Goal: Find contact information: Find contact information

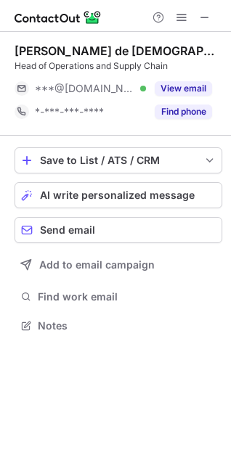
scroll to position [7, 7]
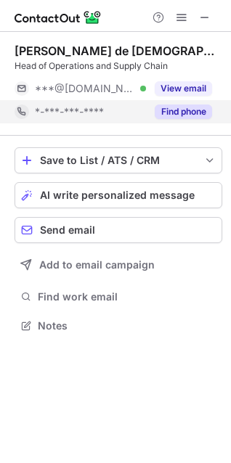
click at [178, 109] on button "Find phone" at bounding box center [183, 112] width 57 height 15
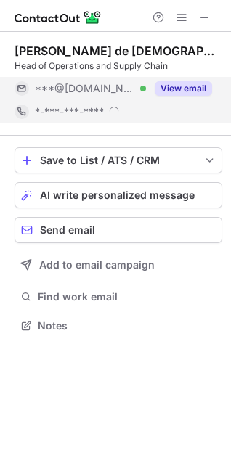
scroll to position [325, 231]
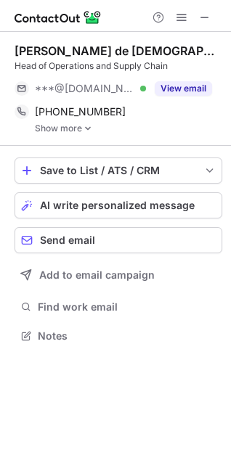
click at [52, 131] on link "Show more" at bounding box center [128, 128] width 187 height 10
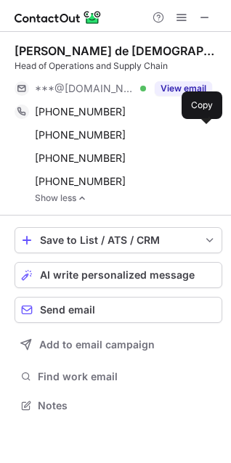
scroll to position [395, 231]
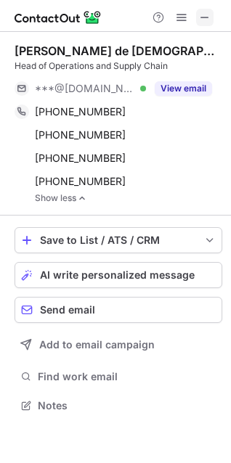
click at [198, 20] on button at bounding box center [204, 17] width 17 height 17
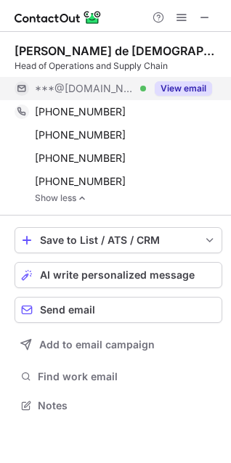
click at [180, 91] on button "View email" at bounding box center [183, 88] width 57 height 15
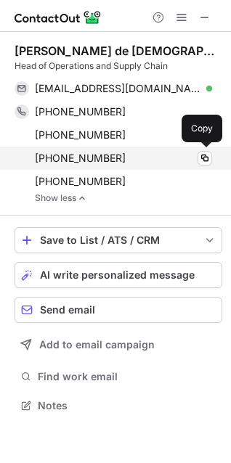
click at [116, 159] on div "+18307739473" at bounding box center [123, 158] width 177 height 13
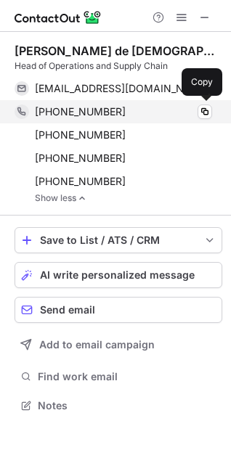
click at [101, 112] on span "[PHONE_NUMBER]" at bounding box center [80, 111] width 91 height 13
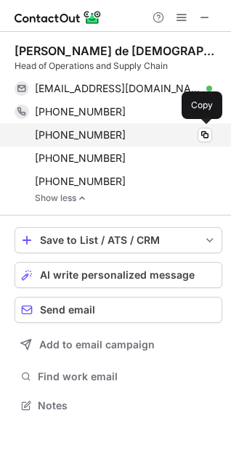
click at [89, 135] on span "+15124459033" at bounding box center [80, 135] width 91 height 13
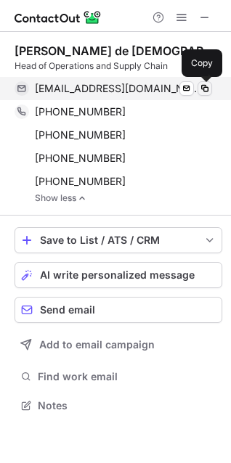
click at [203, 92] on span at bounding box center [205, 89] width 12 height 12
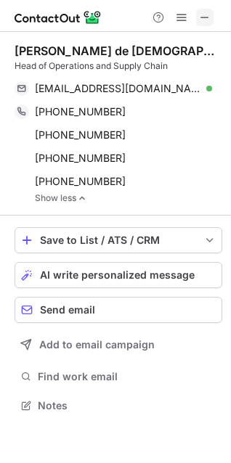
click at [206, 20] on span at bounding box center [205, 18] width 12 height 12
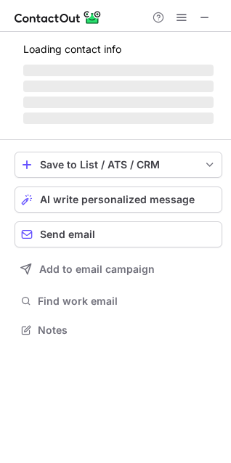
scroll to position [338, 231]
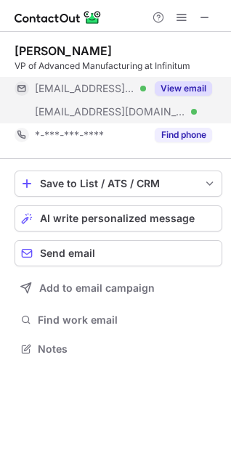
click at [177, 85] on button "View email" at bounding box center [183, 88] width 57 height 15
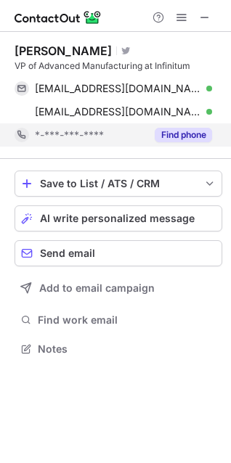
click at [192, 139] on button "Find phone" at bounding box center [183, 135] width 57 height 15
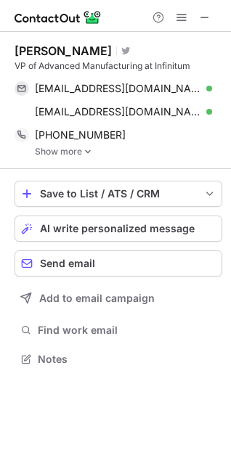
click at [88, 153] on img at bounding box center [88, 152] width 9 height 10
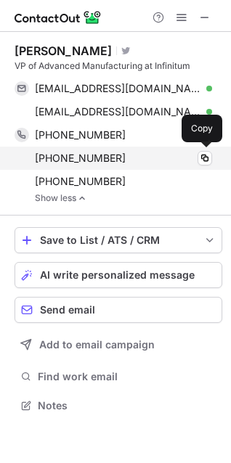
click at [73, 154] on span "+14157227373" at bounding box center [80, 158] width 91 height 13
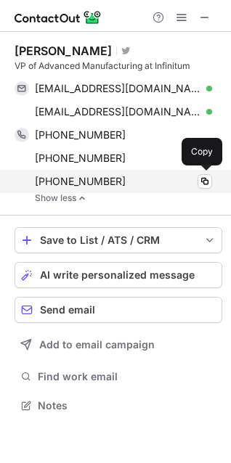
click at [68, 179] on span "+14156831968" at bounding box center [80, 181] width 91 height 13
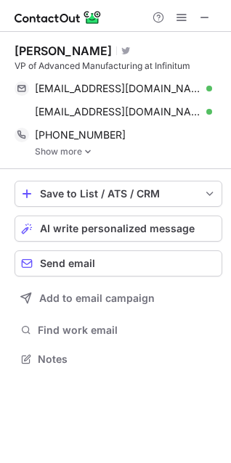
scroll to position [349, 231]
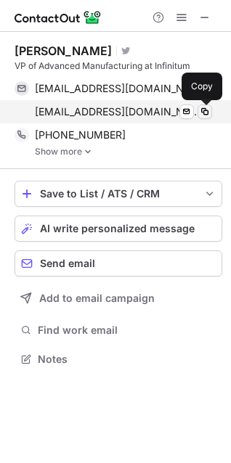
click at [204, 109] on span at bounding box center [205, 112] width 12 height 12
click at [203, 110] on span at bounding box center [205, 112] width 12 height 12
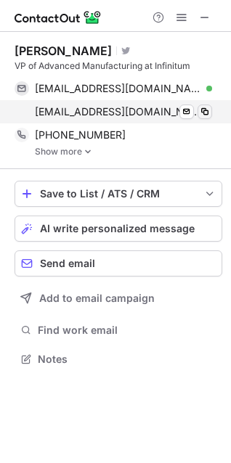
click at [206, 106] on span at bounding box center [205, 112] width 12 height 12
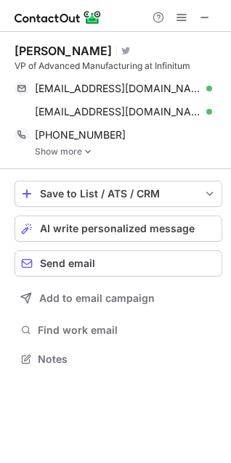
click at [58, 150] on link "Show more" at bounding box center [128, 152] width 187 height 10
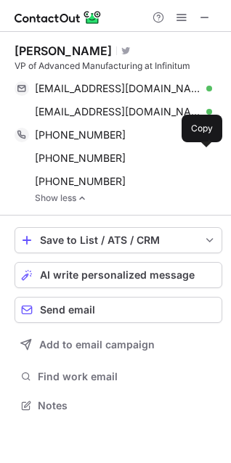
scroll to position [395, 231]
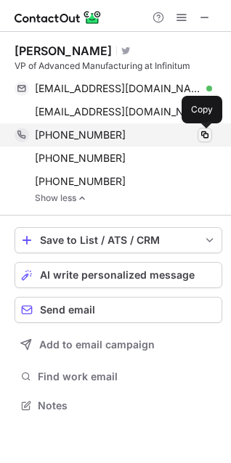
click at [206, 134] on span at bounding box center [205, 135] width 12 height 12
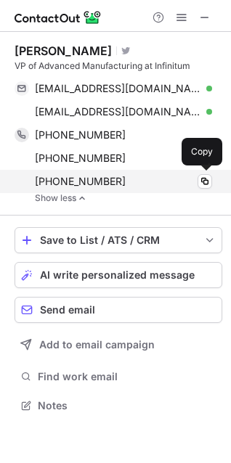
click at [78, 181] on span "+14156831968" at bounding box center [80, 181] width 91 height 13
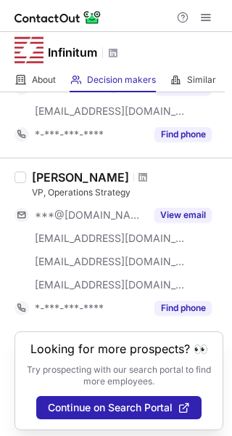
scroll to position [1238, 0]
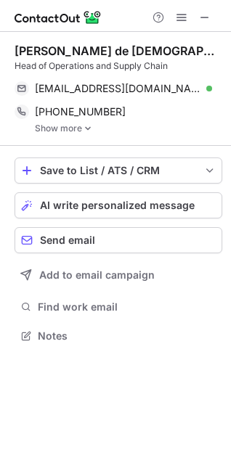
scroll to position [325, 231]
click at [74, 128] on link "Show more" at bounding box center [128, 128] width 187 height 10
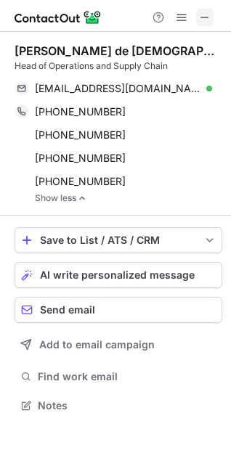
click at [212, 18] on button at bounding box center [204, 17] width 17 height 17
